Goal: Task Accomplishment & Management: Manage account settings

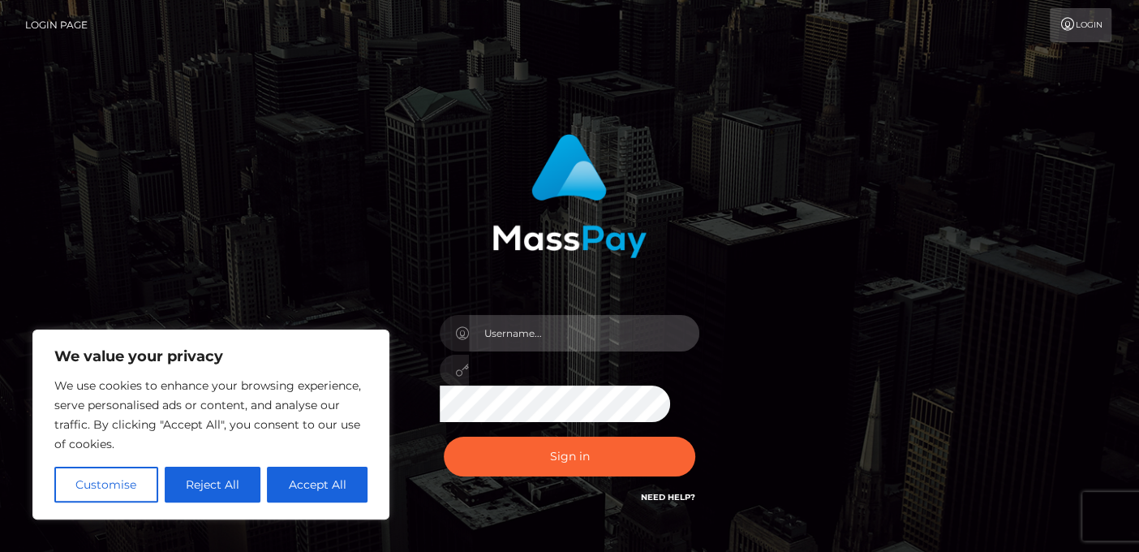
click at [542, 329] on input "text" at bounding box center [584, 333] width 230 height 37
type input "[EMAIL_ADDRESS][DOMAIN_NAME]"
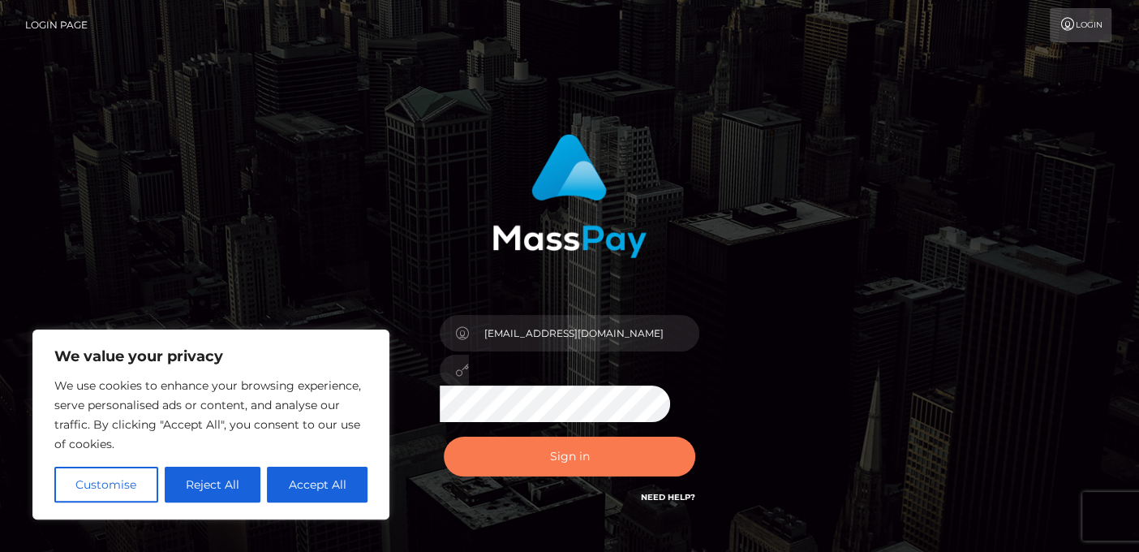
click at [596, 458] on button "Sign in" at bounding box center [570, 457] width 252 height 40
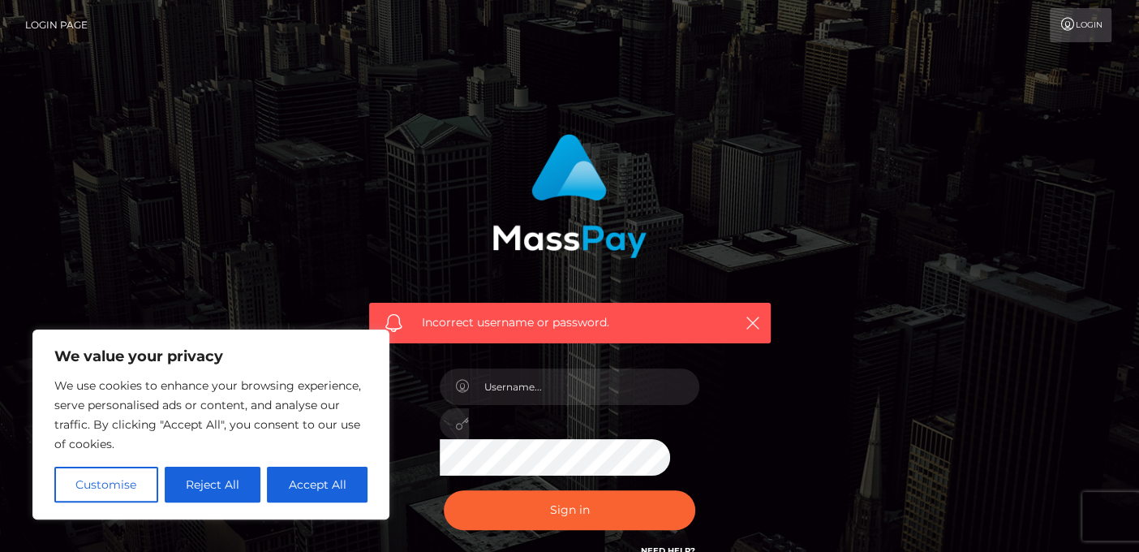
drag, startPoint x: 326, startPoint y: 485, endPoint x: 446, endPoint y: 430, distance: 132.2
click at [326, 484] on button "Accept All" at bounding box center [317, 485] width 101 height 36
checkbox input "true"
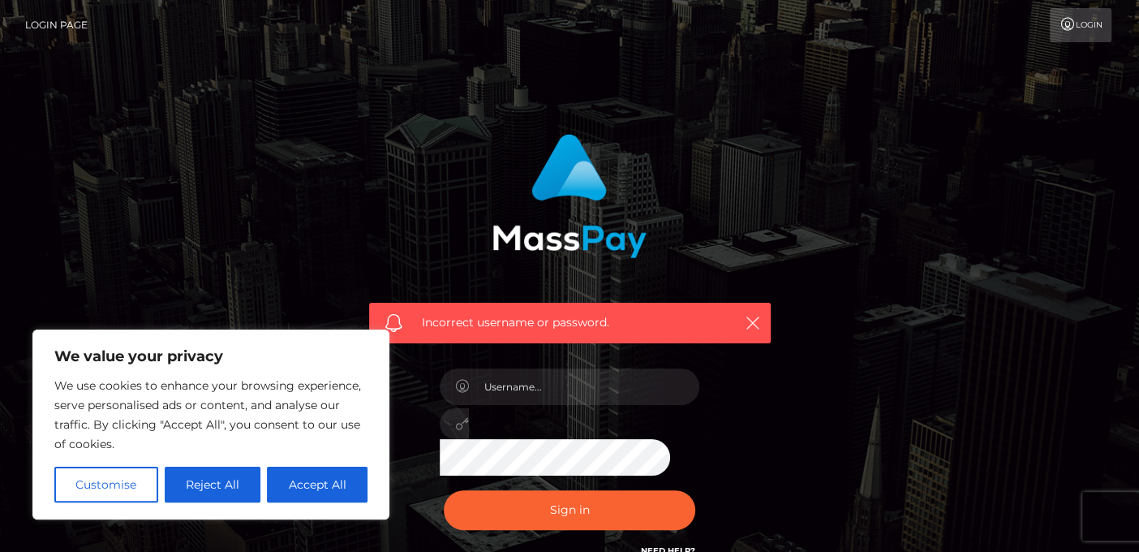
checkbox input "true"
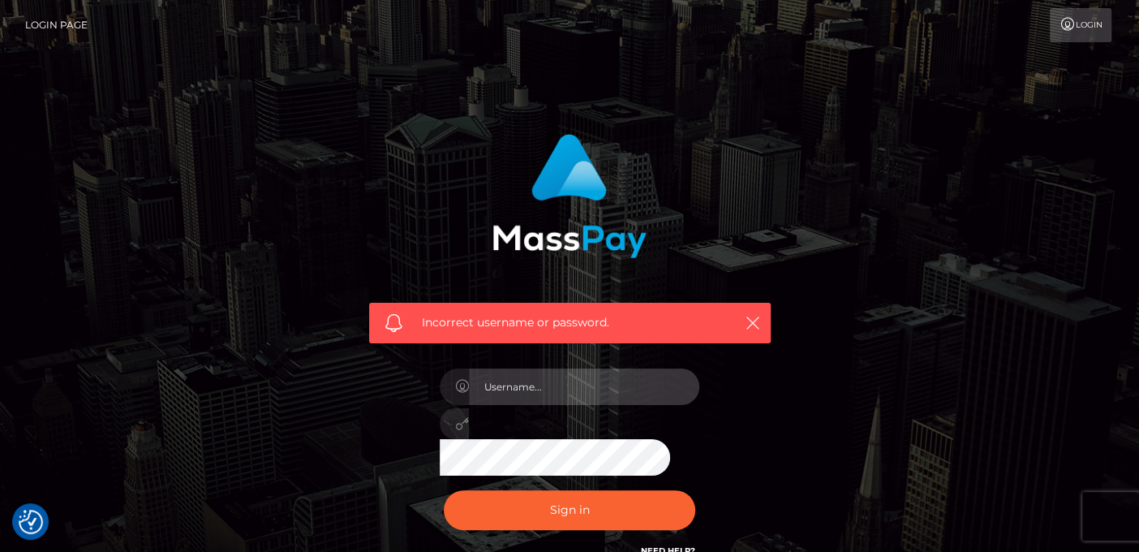
click at [536, 390] on input "text" at bounding box center [584, 386] width 230 height 37
type input "[EMAIL_ADDRESS][DOMAIN_NAME]"
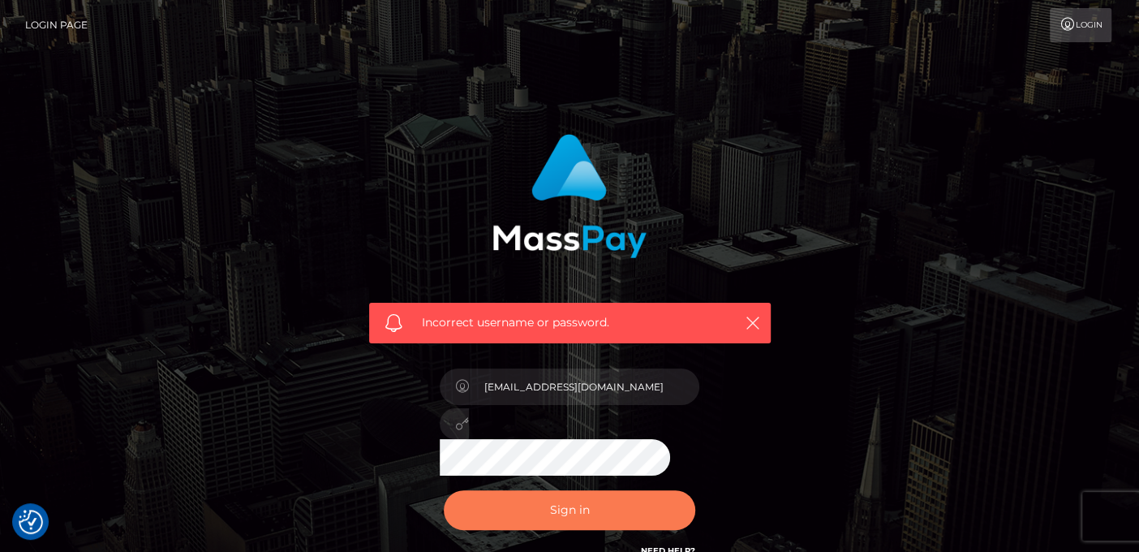
click at [573, 510] on button "Sign in" at bounding box center [570, 510] width 252 height 40
